Goal: Transaction & Acquisition: Book appointment/travel/reservation

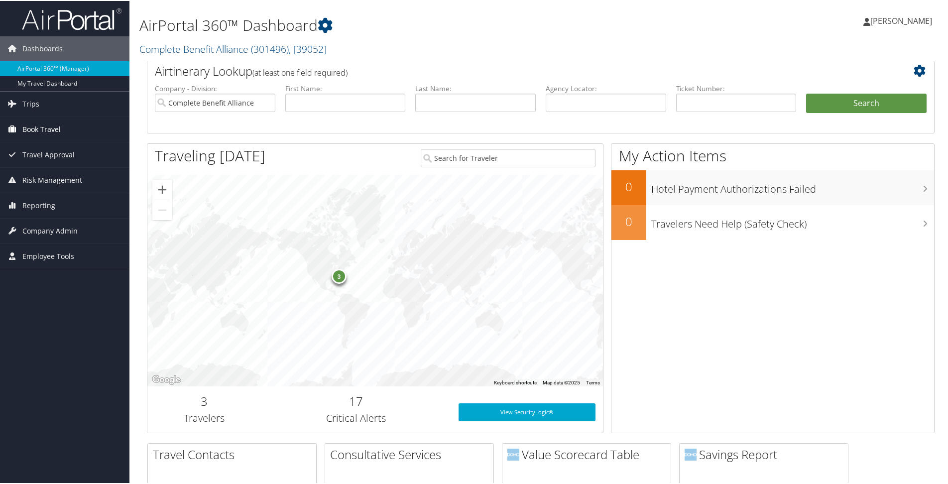
click at [45, 127] on span "Book Travel" at bounding box center [41, 128] width 38 height 25
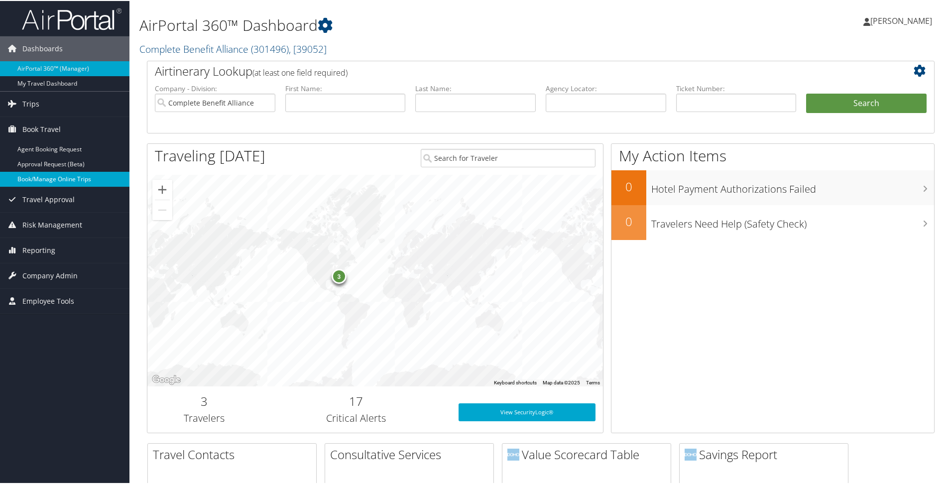
click at [34, 176] on link "Book/Manage Online Trips" at bounding box center [65, 178] width 130 height 15
click at [75, 183] on link "Book/Manage Online Trips" at bounding box center [65, 178] width 130 height 15
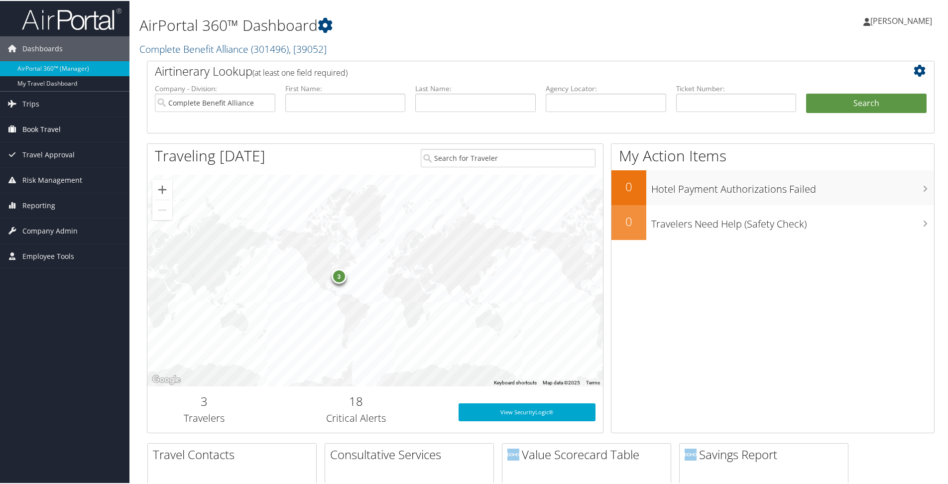
click at [23, 132] on span "Book Travel" at bounding box center [41, 128] width 38 height 25
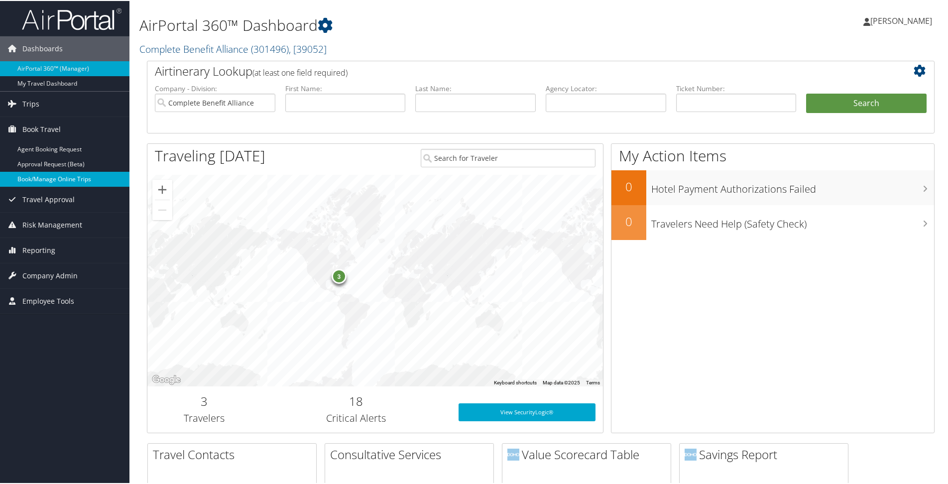
click at [25, 175] on link "Book/Manage Online Trips" at bounding box center [65, 178] width 130 height 15
